Goal: Information Seeking & Learning: Check status

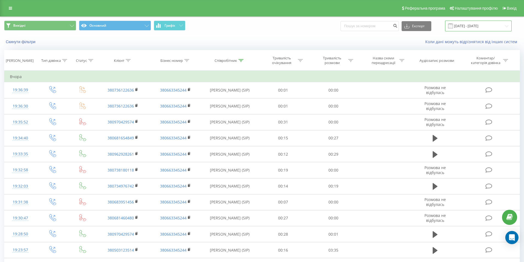
click at [485, 27] on input "21.08.2025 - 21.08.2025" at bounding box center [478, 26] width 67 height 11
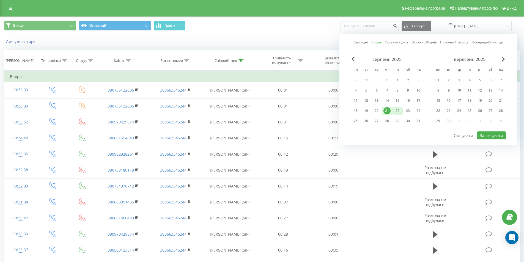
click at [398, 111] on div "22" at bounding box center [397, 110] width 7 height 7
click at [500, 132] on button "Застосувати" at bounding box center [491, 136] width 29 height 8
type input "[DATE] - [DATE]"
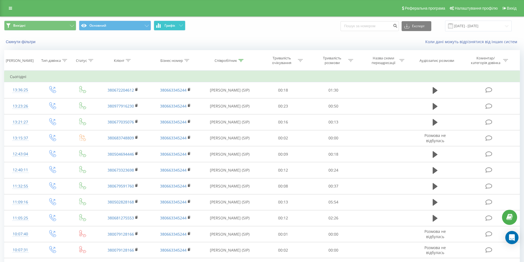
click at [174, 27] on span "Графік" at bounding box center [170, 26] width 11 height 4
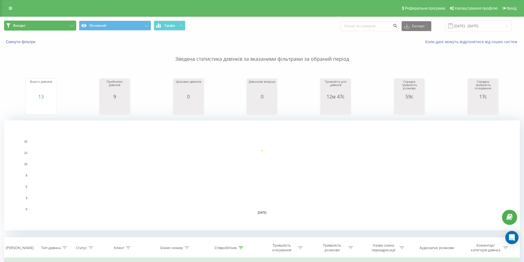
click at [60, 25] on button "Вихідні" at bounding box center [40, 26] width 72 height 10
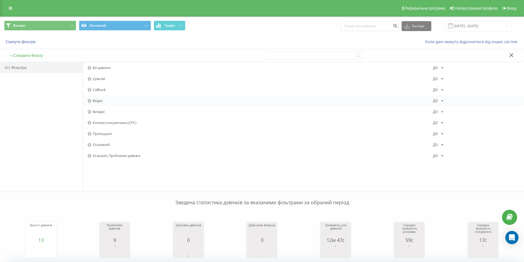
click at [104, 102] on span "Вхідні" at bounding box center [261, 101] width 346 height 4
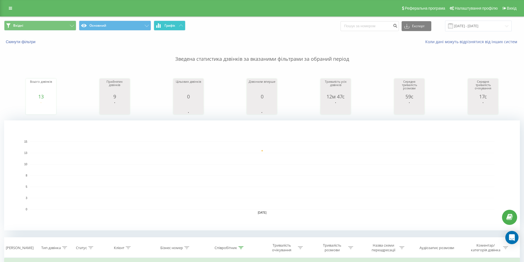
click at [176, 24] on button "Графік" at bounding box center [170, 26] width 32 height 10
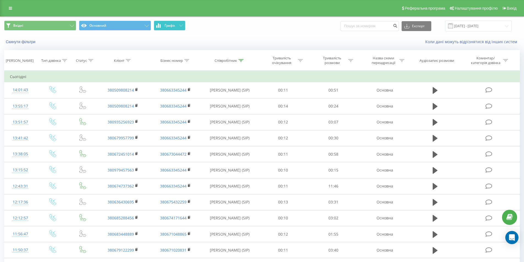
click at [176, 24] on button "Графік" at bounding box center [170, 26] width 32 height 10
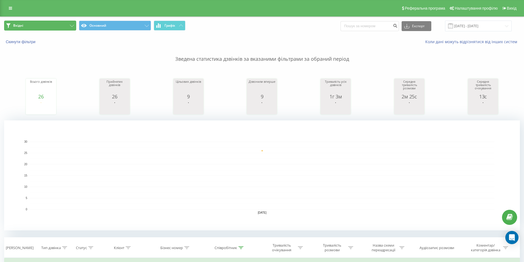
click at [38, 27] on button "Вхідні" at bounding box center [40, 26] width 72 height 10
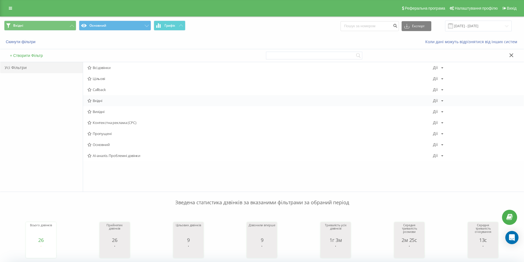
click at [105, 101] on span "Вхідні" at bounding box center [261, 101] width 346 height 4
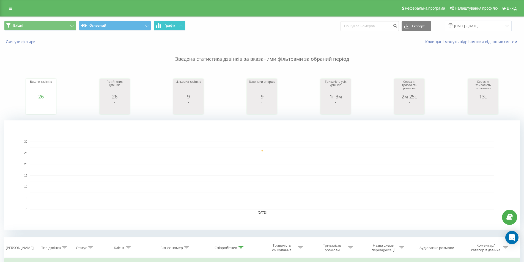
click at [179, 24] on button "Графік" at bounding box center [170, 26] width 32 height 10
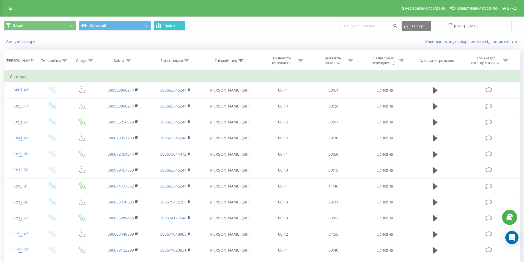
click at [179, 24] on button "Графік" at bounding box center [170, 26] width 32 height 10
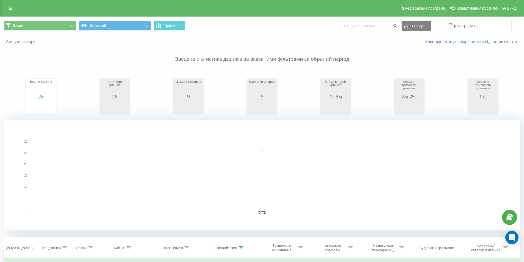
click at [45, 31] on span "Вхідні Основний Графік" at bounding box center [131, 26] width 254 height 11
click at [45, 30] on button "Вхідні" at bounding box center [40, 26] width 72 height 10
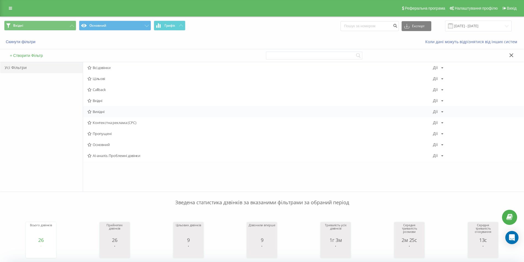
click at [96, 113] on span "Вихідні" at bounding box center [261, 112] width 346 height 4
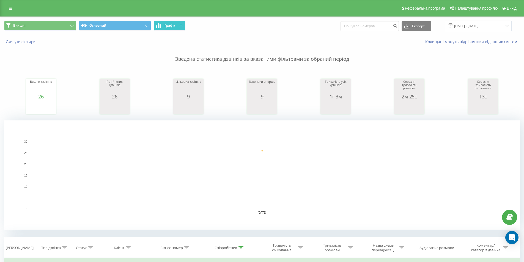
click at [171, 27] on span "Графік" at bounding box center [170, 26] width 11 height 4
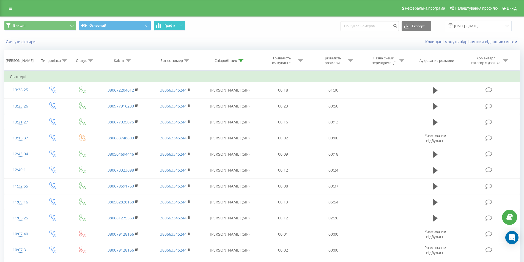
click at [171, 27] on span "Графік" at bounding box center [170, 26] width 11 height 4
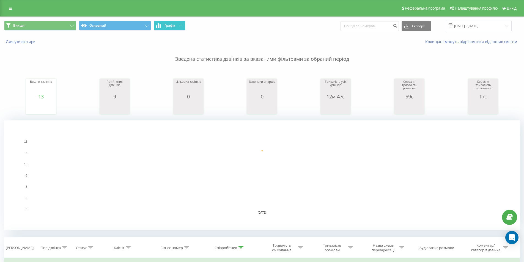
click at [171, 27] on span "Графік" at bounding box center [170, 26] width 11 height 4
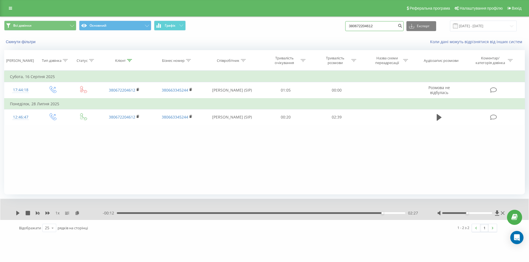
drag, startPoint x: 0, startPoint y: 0, endPoint x: 328, endPoint y: 27, distance: 328.7
click at [328, 27] on div "Всі дзвінки Основний Графік 380672204612 Експорт .csv .xls .xlsx 22.05.2025 - 2…" at bounding box center [264, 26] width 520 height 11
paste input "+380975913939"
click at [356, 25] on input "+380975913939" at bounding box center [374, 26] width 58 height 10
type input "380975913939"
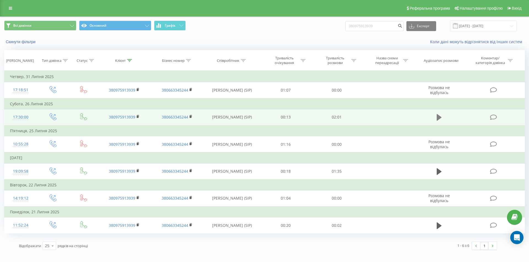
click at [442, 117] on button at bounding box center [439, 117] width 8 height 8
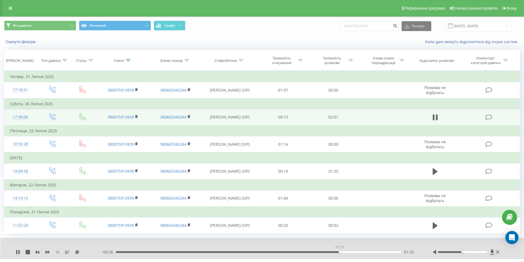
click at [340, 252] on div "01:35" at bounding box center [259, 253] width 286 height 2
click at [361, 252] on div "01:37" at bounding box center [259, 253] width 286 height 2
click at [376, 253] on div "01:50" at bounding box center [259, 253] width 286 height 2
click at [11, 6] on link at bounding box center [11, 8] width 10 height 8
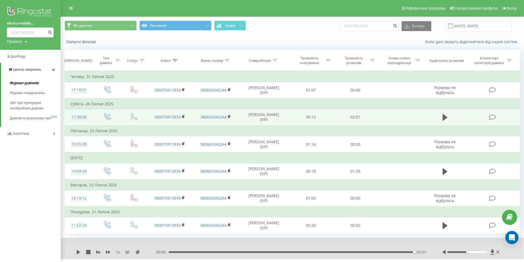
click at [35, 81] on span "Журнал дзвінків" at bounding box center [24, 83] width 29 height 6
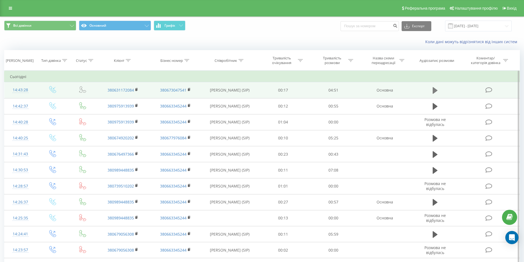
click at [433, 91] on icon at bounding box center [435, 90] width 5 height 7
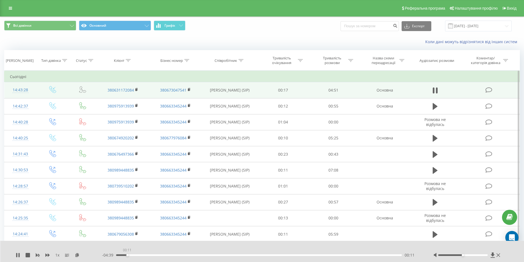
click at [127, 255] on div "00:11" at bounding box center [259, 256] width 286 height 2
click at [140, 255] on div "00:13" at bounding box center [259, 256] width 286 height 2
click at [150, 255] on div "00:35" at bounding box center [259, 256] width 286 height 2
click at [160, 255] on div "00:35" at bounding box center [259, 256] width 286 height 2
click at [136, 89] on rect at bounding box center [136, 90] width 2 height 2
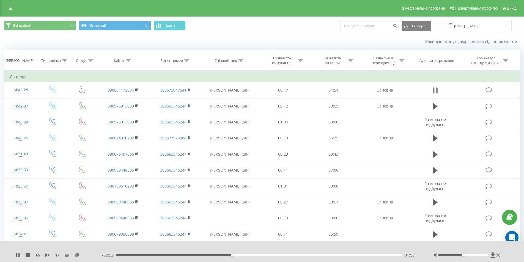
click at [434, 89] on icon at bounding box center [434, 91] width 2 height 6
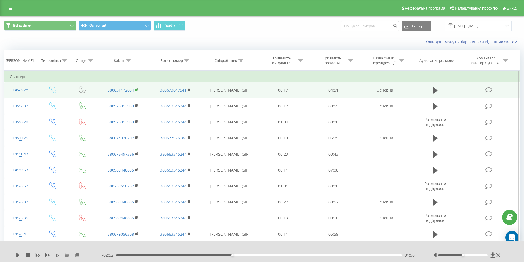
click at [136, 89] on rect at bounding box center [136, 90] width 2 height 2
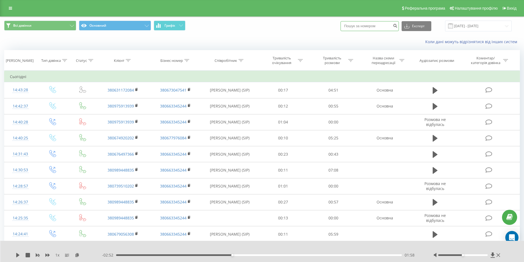
click at [371, 24] on input at bounding box center [370, 26] width 58 height 10
paste input "380979209895"
type input "380979209895"
click at [399, 26] on button "submit" at bounding box center [395, 26] width 7 height 10
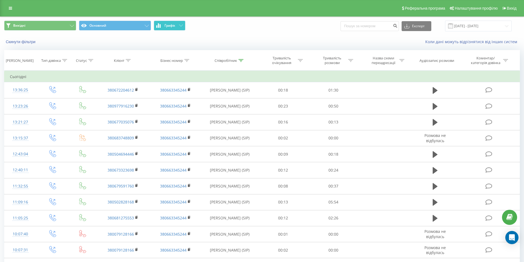
click at [169, 24] on span "Графік" at bounding box center [170, 26] width 11 height 4
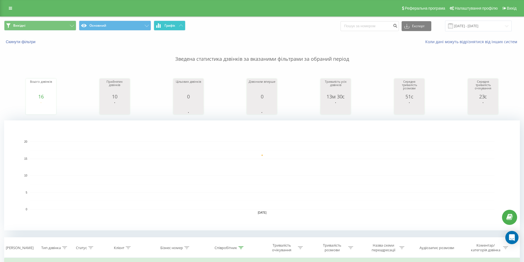
click at [169, 24] on span "Графік" at bounding box center [170, 26] width 11 height 4
